Goal: Complete application form

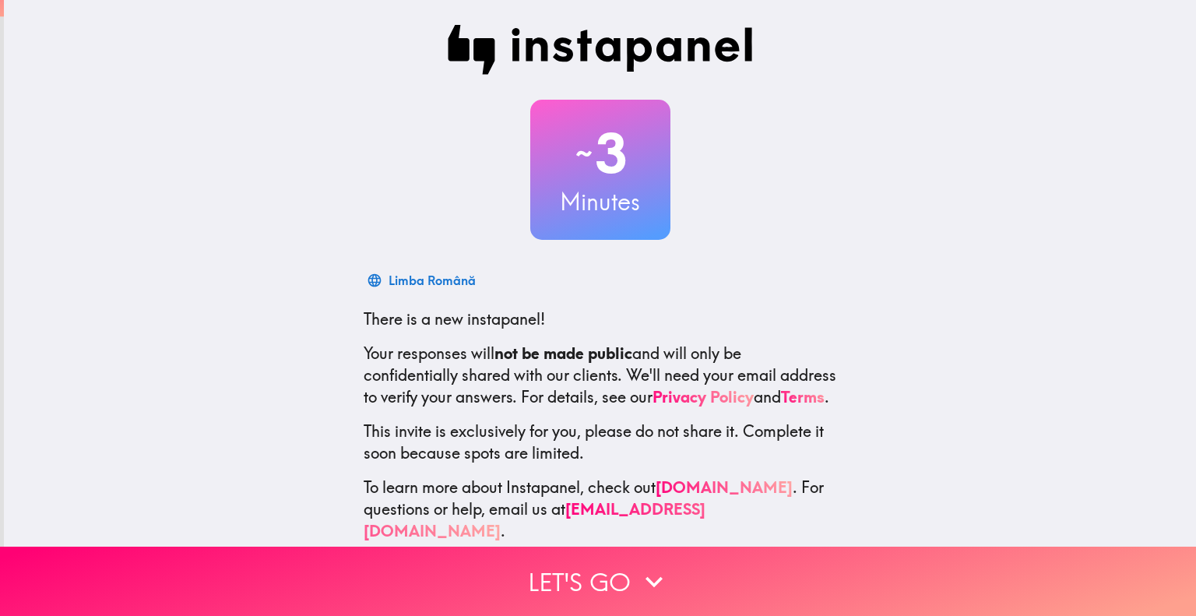
scroll to position [31, 0]
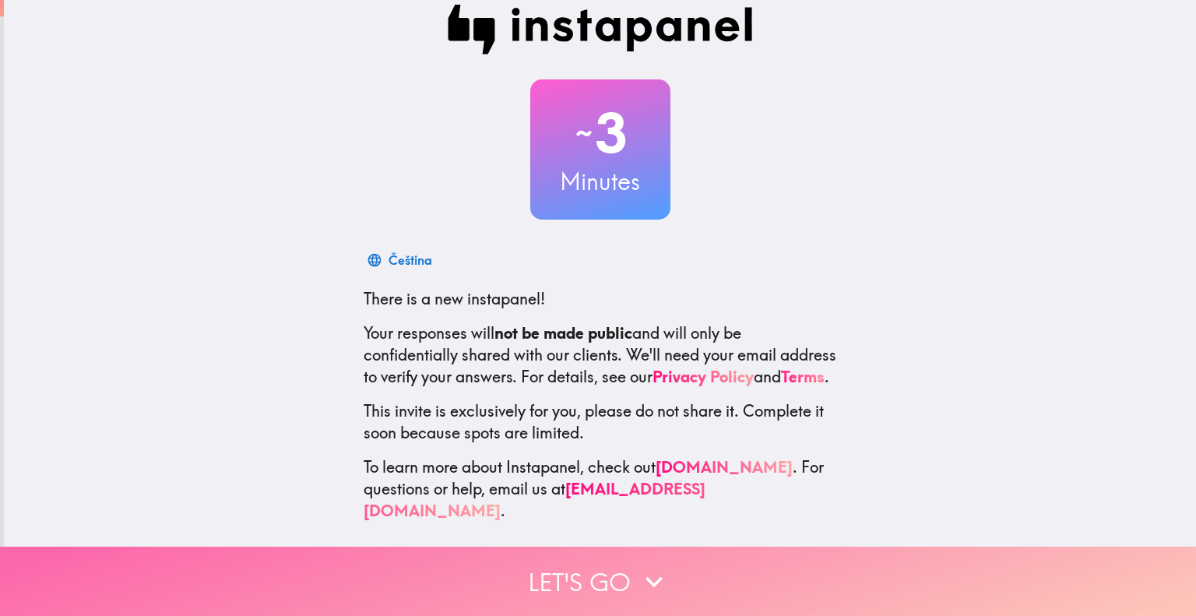
click at [582, 570] on button "Let's go" at bounding box center [598, 581] width 1196 height 69
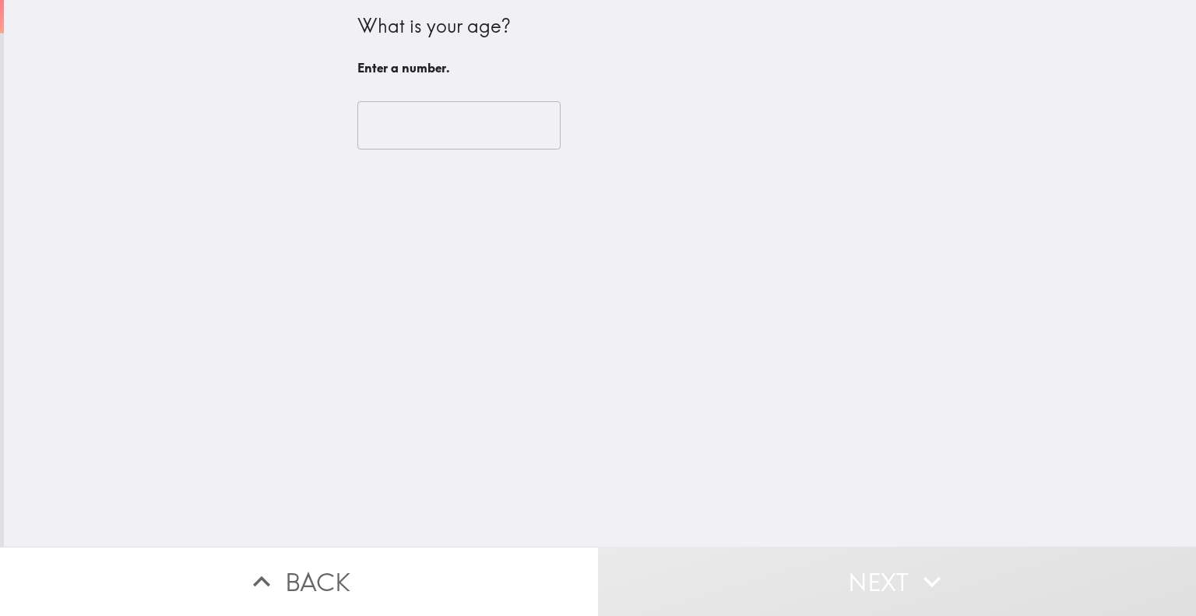
click at [435, 122] on input "number" at bounding box center [458, 125] width 203 height 48
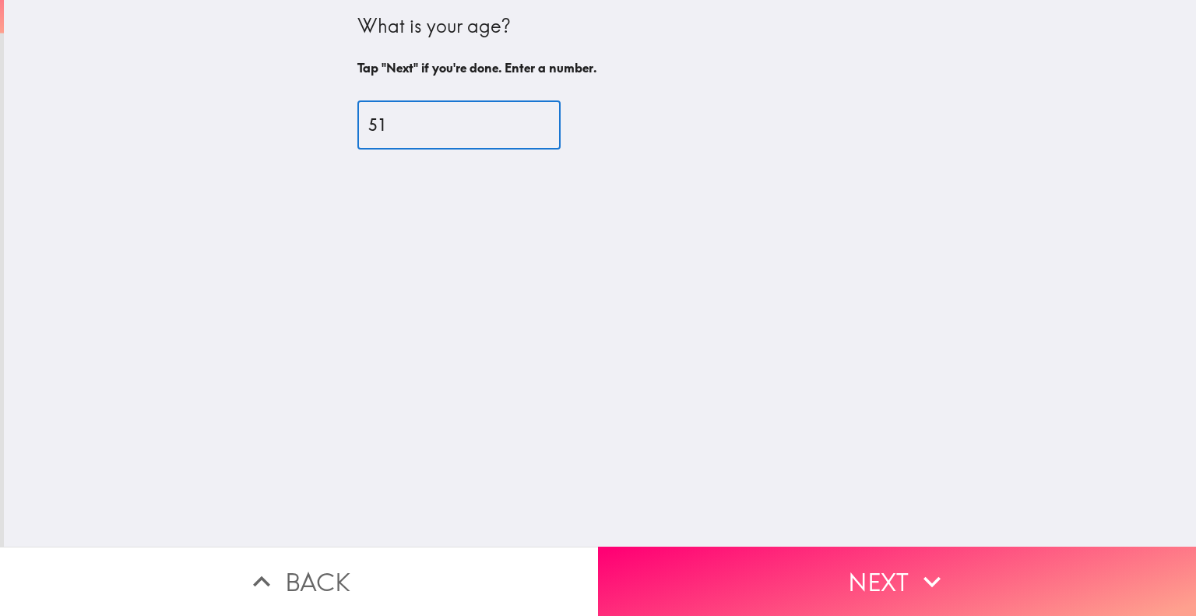
type input "51"
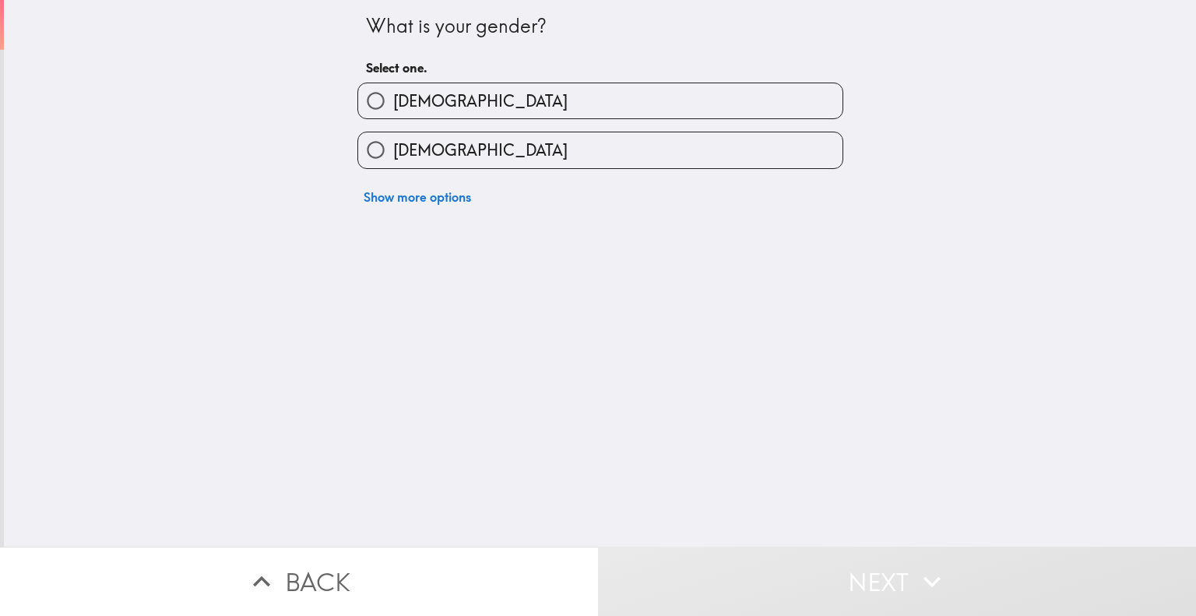
click at [439, 142] on label "[DEMOGRAPHIC_DATA]" at bounding box center [600, 149] width 484 height 35
click at [393, 142] on input "[DEMOGRAPHIC_DATA]" at bounding box center [375, 149] width 35 height 35
radio input "true"
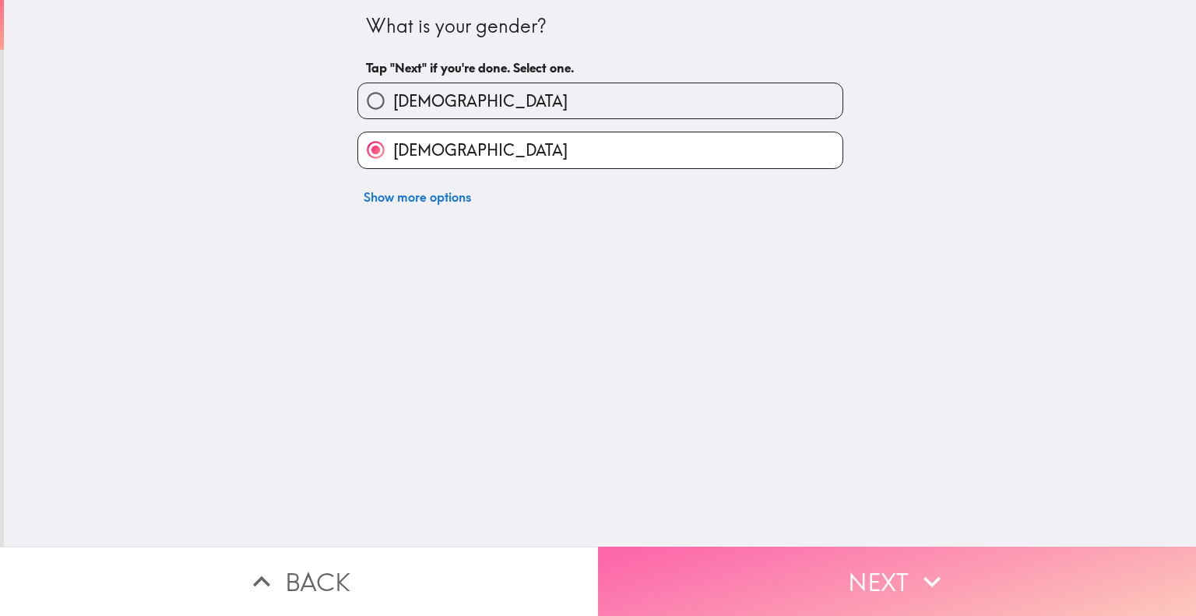
click at [796, 577] on button "Next" at bounding box center [897, 581] width 598 height 69
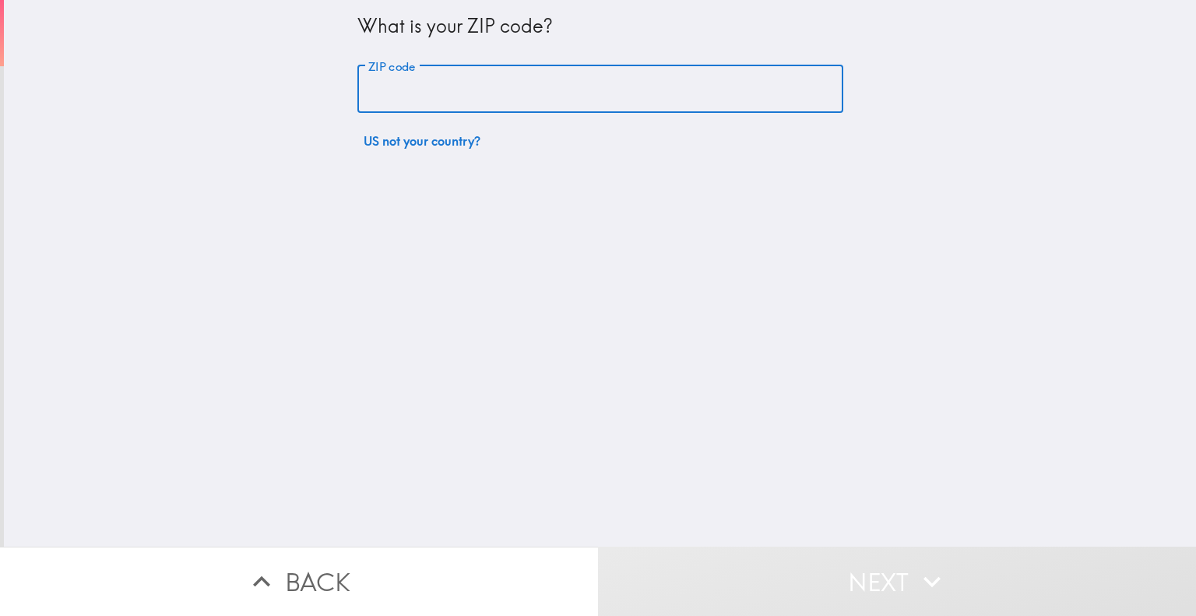
click at [427, 94] on input "ZIP code" at bounding box center [600, 89] width 486 height 48
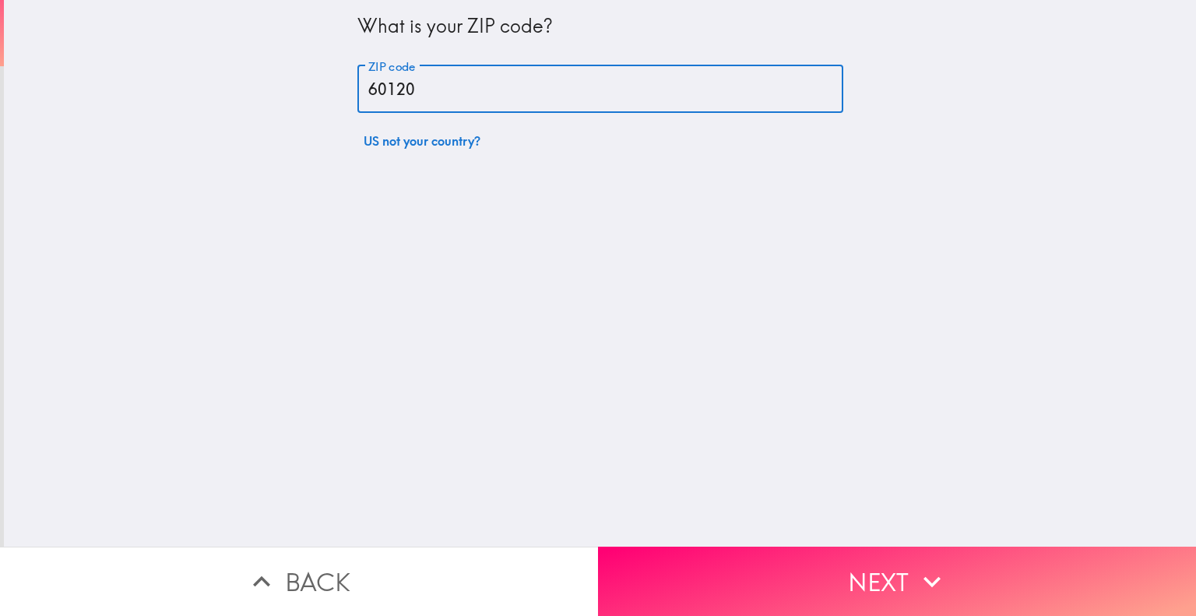
type input "60120"
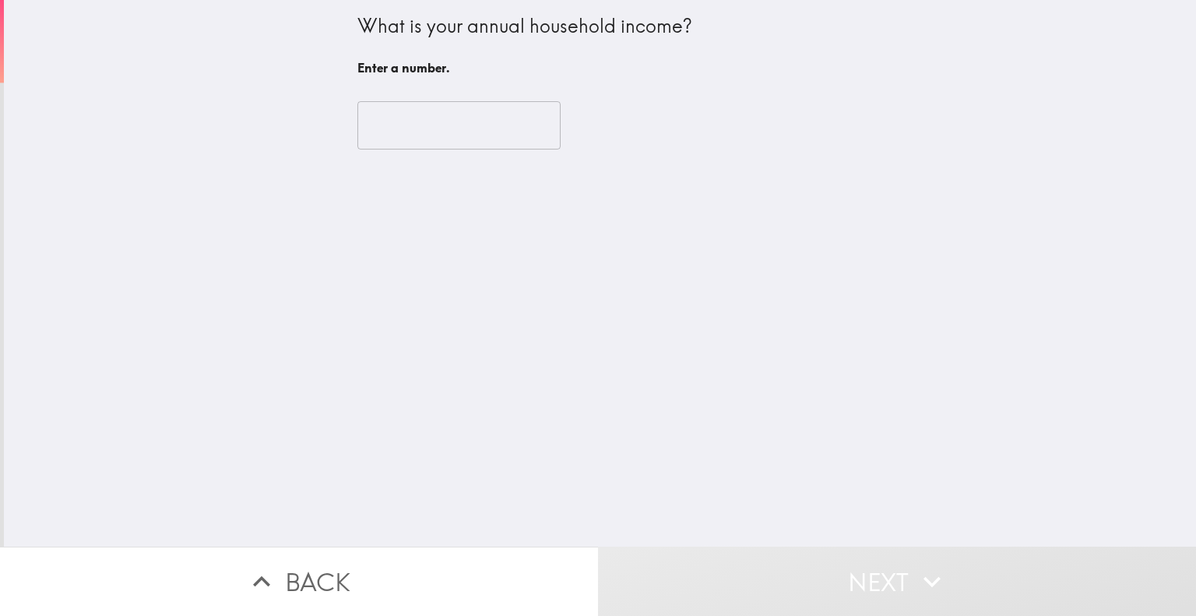
click at [467, 124] on input "number" at bounding box center [458, 125] width 203 height 48
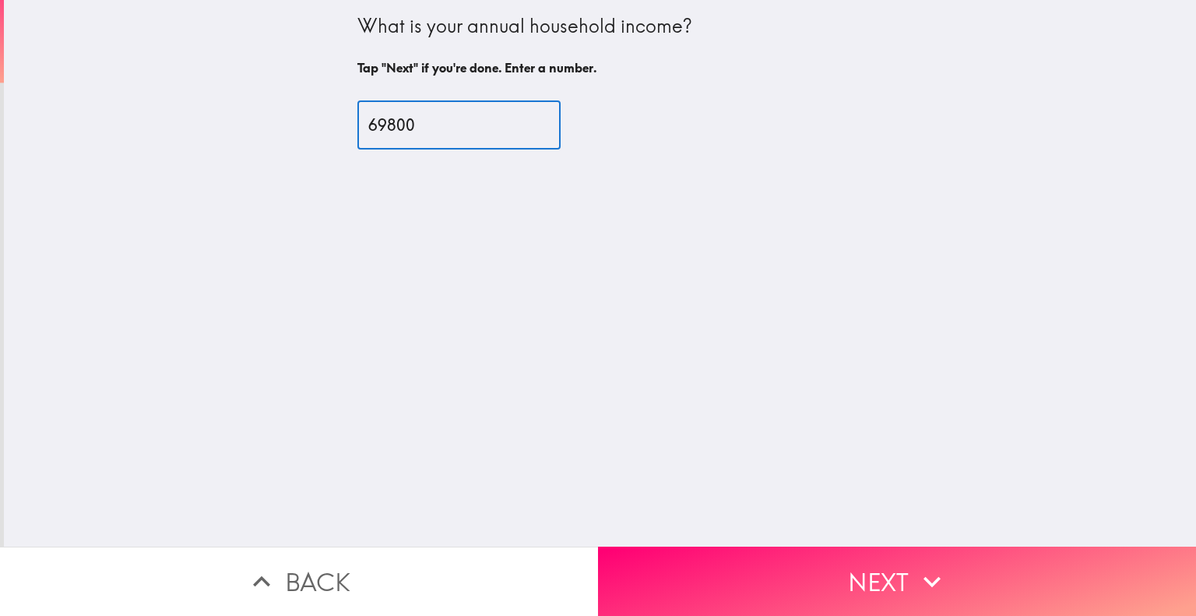
type input "69800"
